Goal: Transaction & Acquisition: Purchase product/service

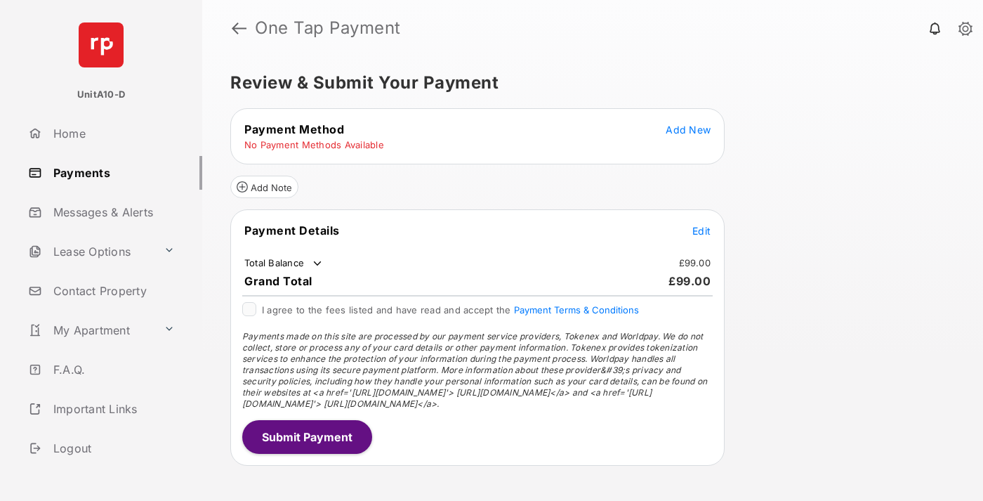
click at [688, 129] on span "Add New" at bounding box center [688, 130] width 45 height 12
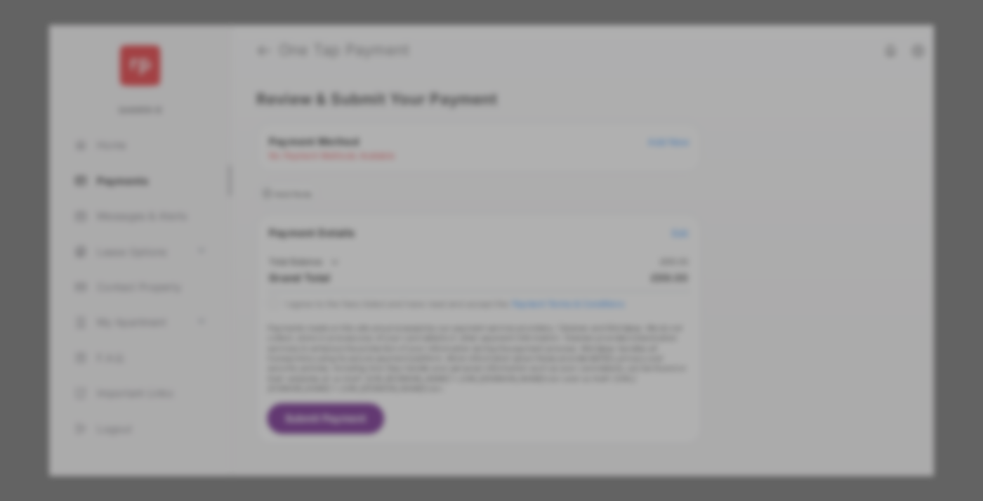
click at [489, 247] on div "BACS Direct Debit" at bounding box center [491, 255] width 315 height 27
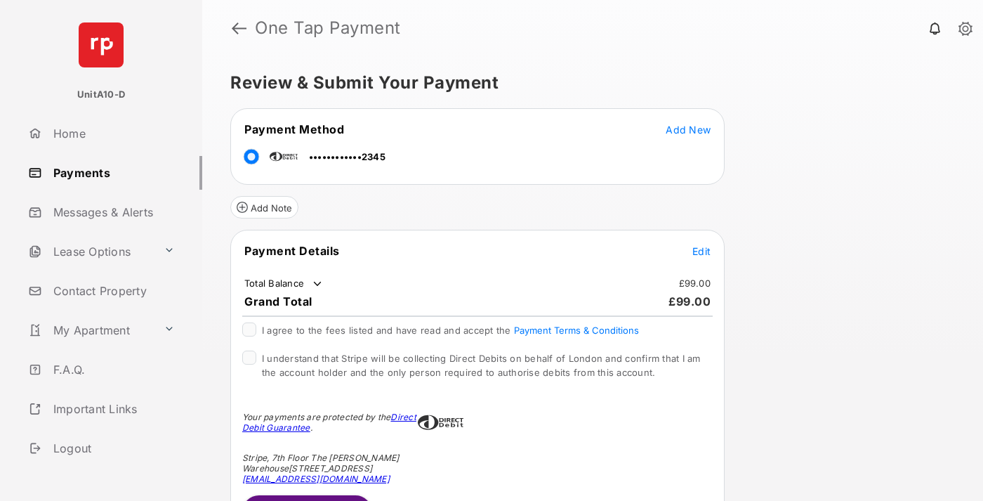
click at [702, 251] on span "Edit" at bounding box center [702, 251] width 18 height 12
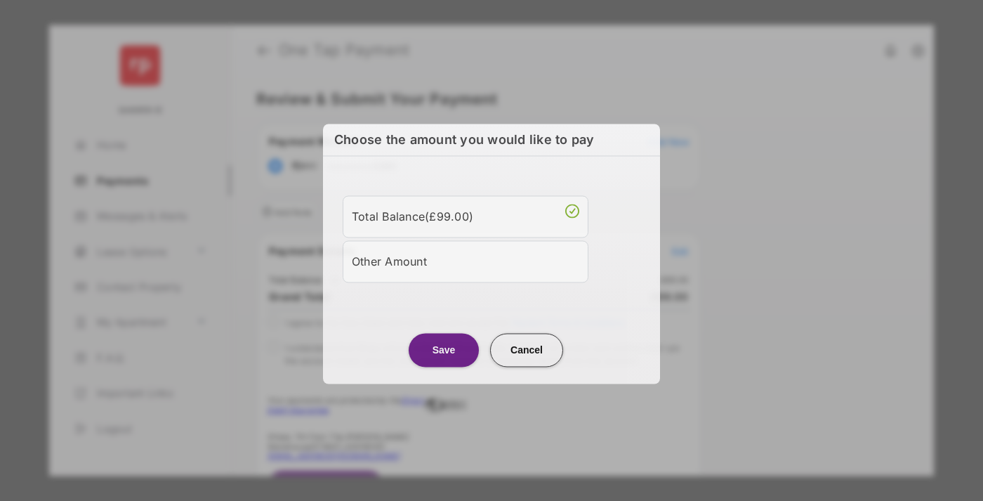
click at [466, 258] on div "Other Amount" at bounding box center [466, 261] width 228 height 24
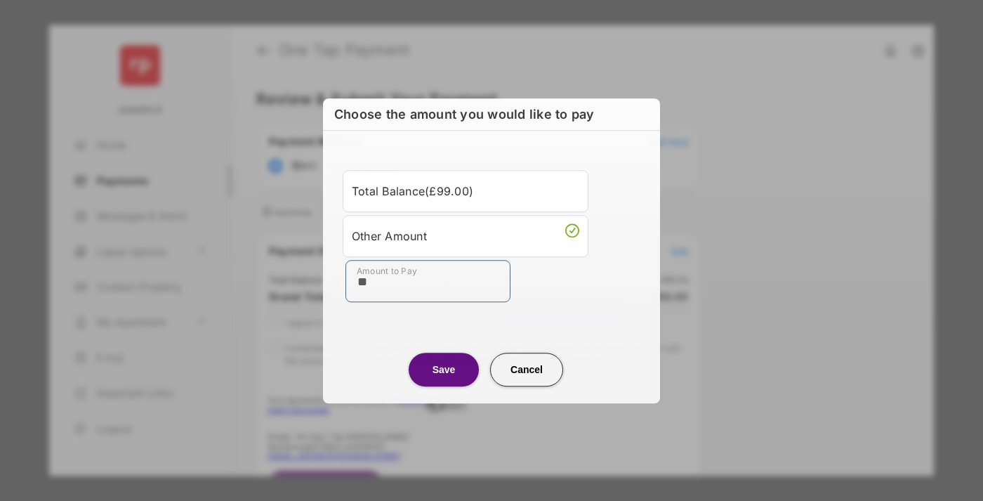
type input "**"
click at [444, 369] on button "Save" at bounding box center [444, 370] width 70 height 34
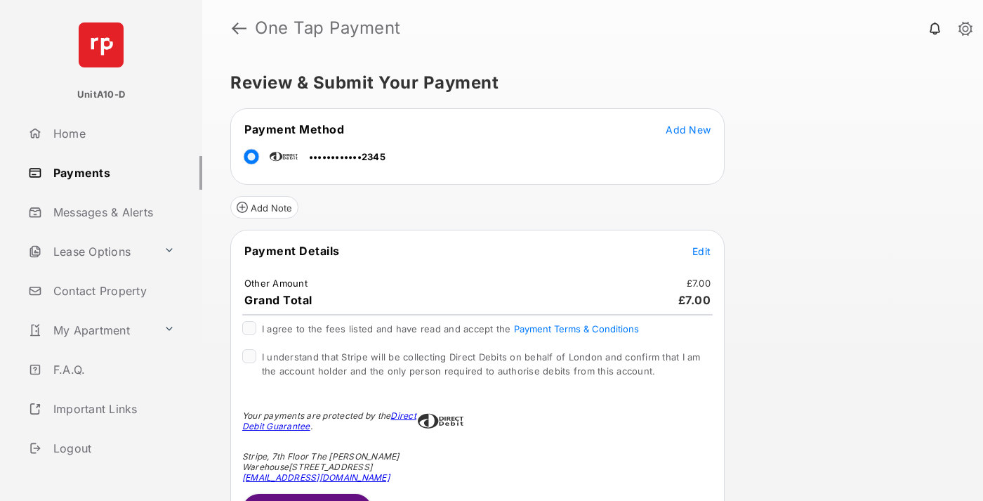
click at [702, 251] on span "Edit" at bounding box center [702, 251] width 18 height 12
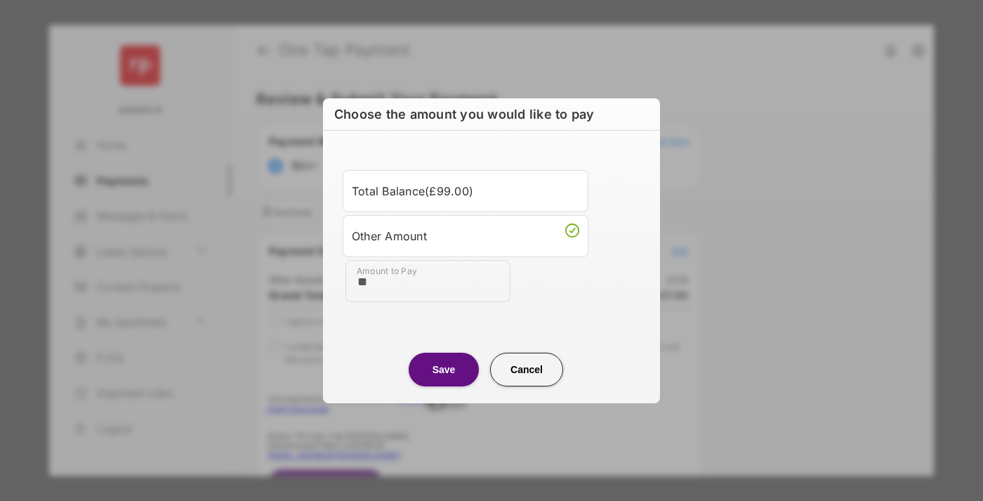
click at [444, 369] on button "Save" at bounding box center [444, 370] width 70 height 34
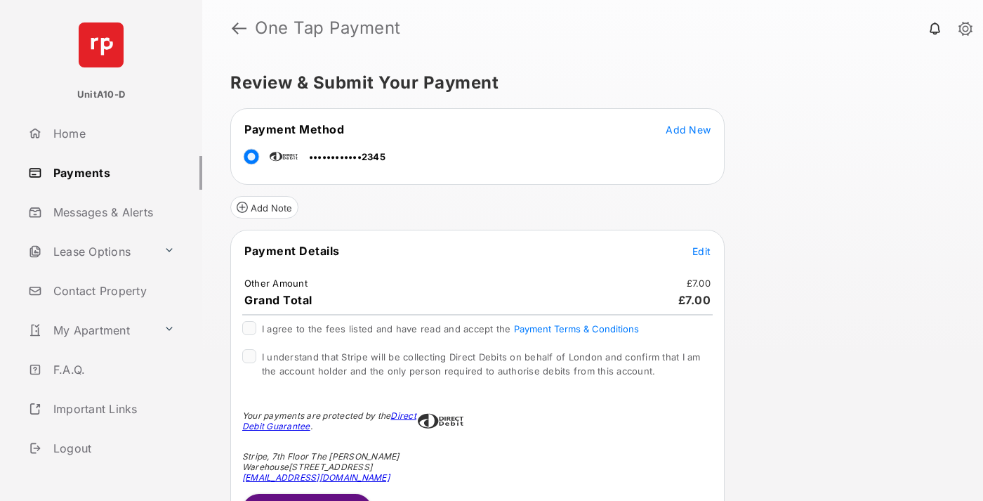
click at [306, 497] on button "Submit Payment" at bounding box center [307, 511] width 130 height 34
